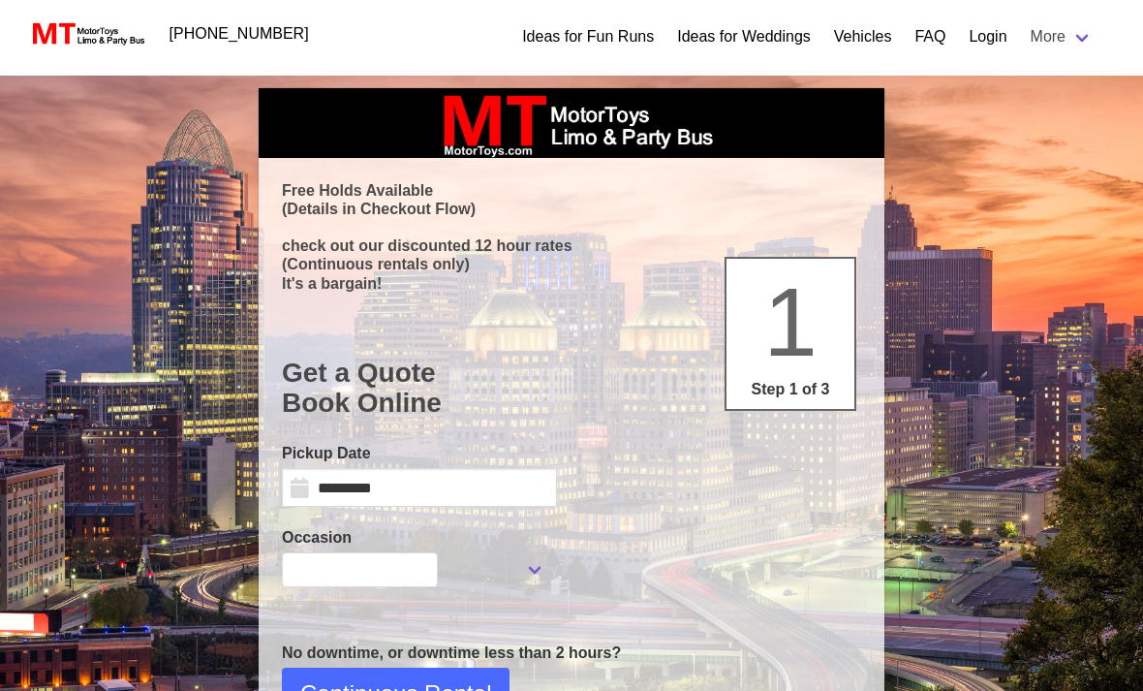
select select
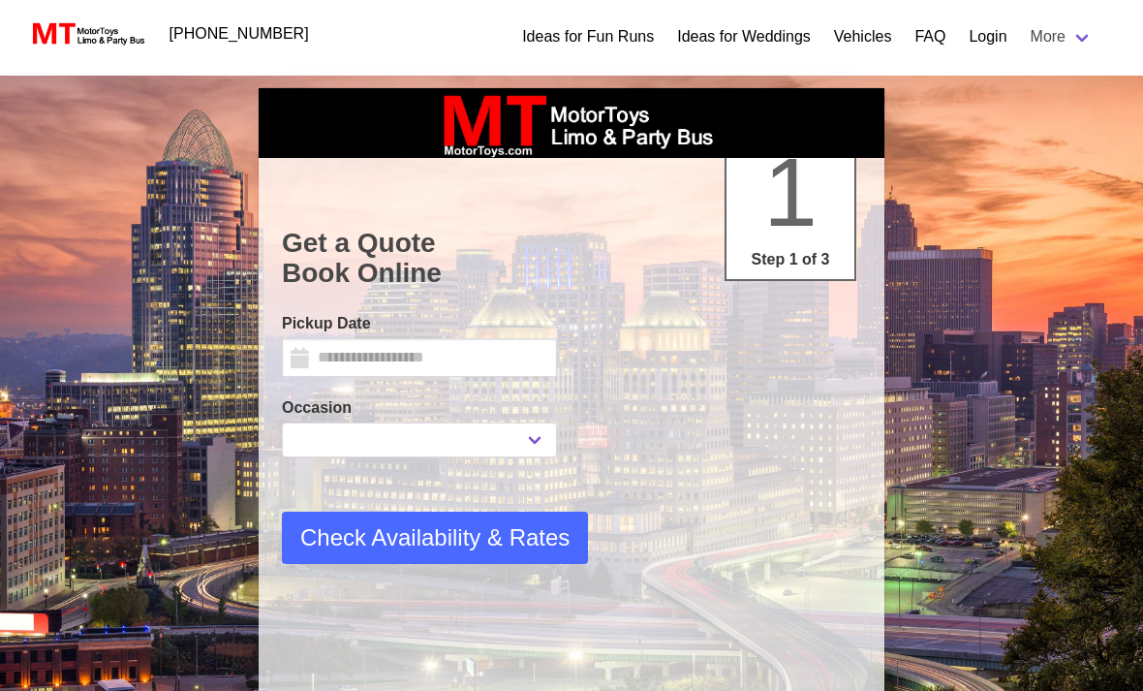
select select
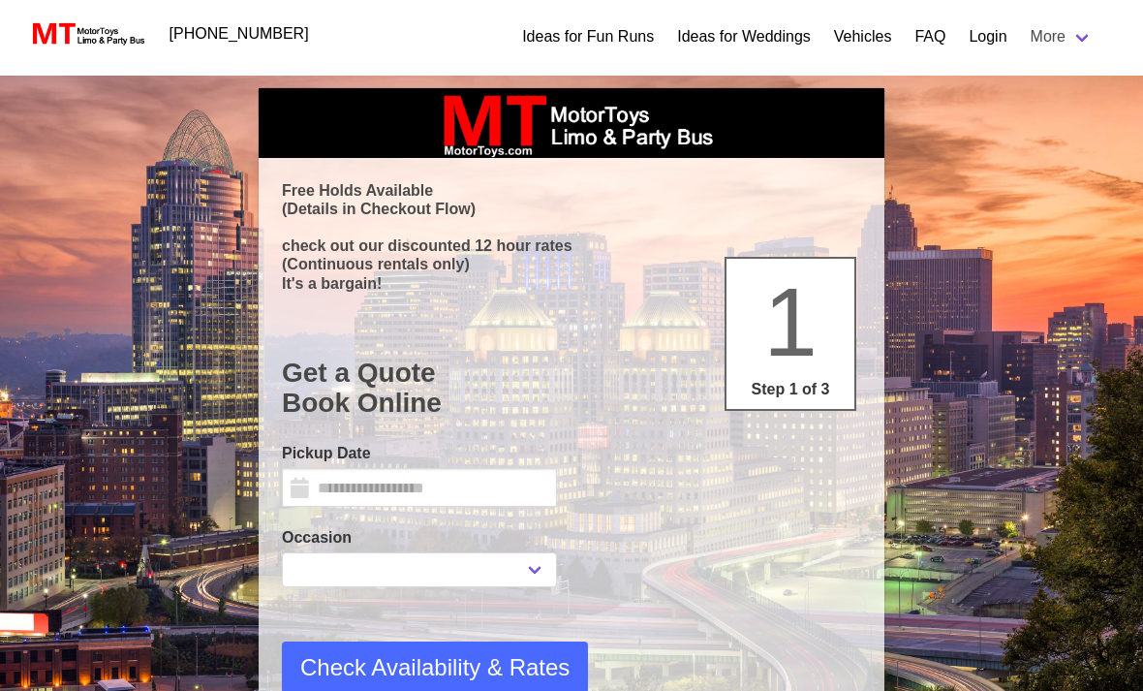
type input "*********"
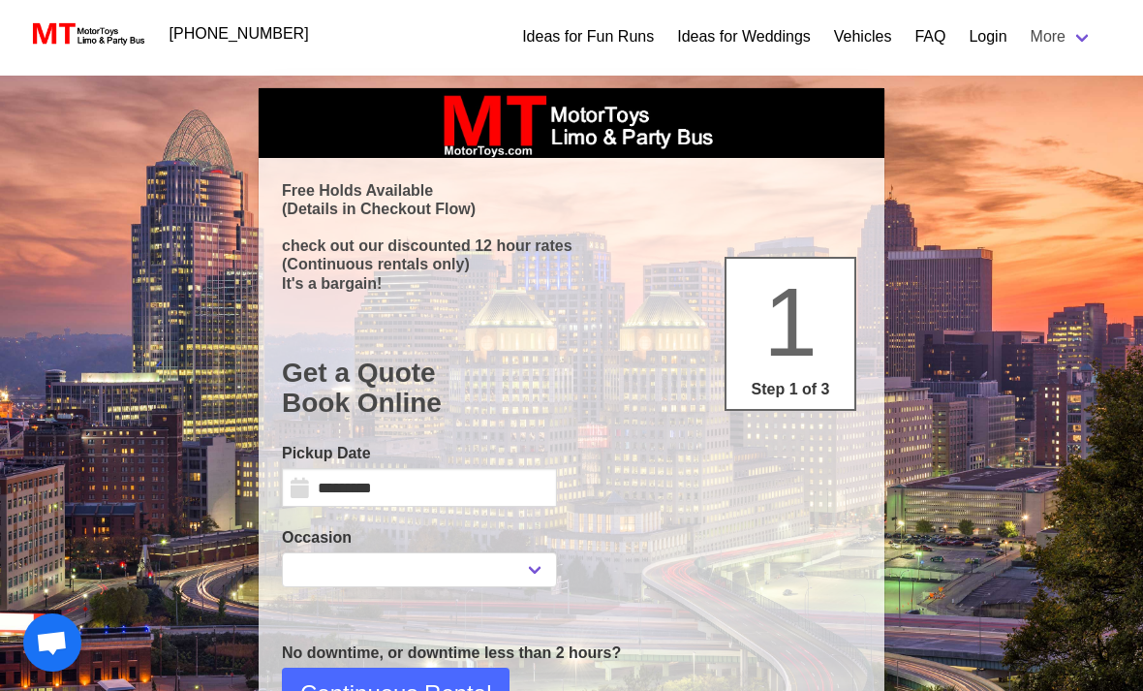
select select
